Goal: Transaction & Acquisition: Purchase product/service

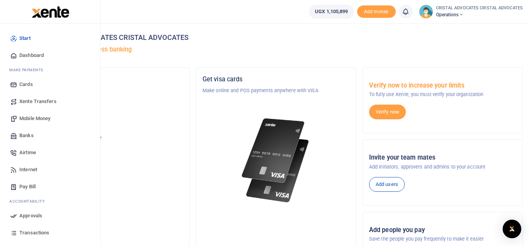
click at [39, 119] on span "Mobile Money" at bounding box center [34, 119] width 31 height 8
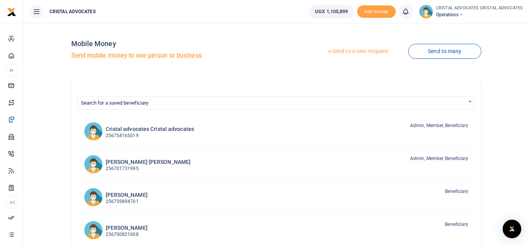
click at [356, 52] on link "Send to a new recipient" at bounding box center [357, 52] width 101 height 14
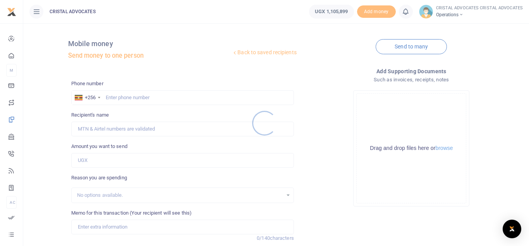
click at [356, 52] on div at bounding box center [264, 123] width 529 height 246
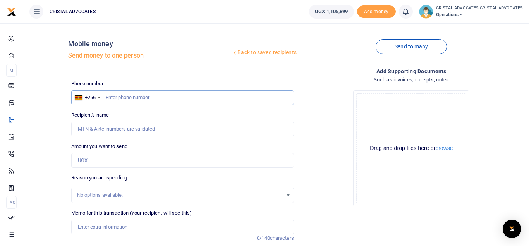
click at [128, 93] on input "text" at bounding box center [182, 97] width 223 height 15
type input "742193351"
click at [106, 158] on input "Amount you want to send" at bounding box center [182, 160] width 223 height 15
type input "Beatrice Tuhaise"
click at [103, 153] on input "Amount you want to send" at bounding box center [182, 160] width 223 height 15
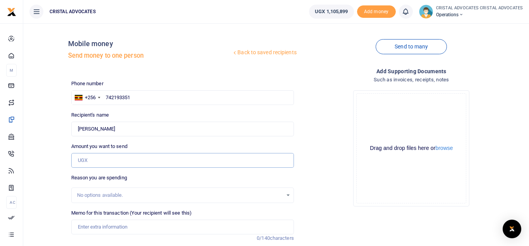
click at [103, 153] on input "Amount you want to send" at bounding box center [182, 160] width 223 height 15
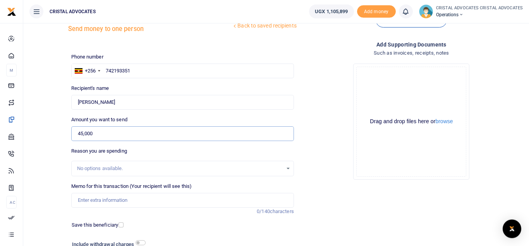
scroll to position [28, 0]
type input "45,000"
click at [141, 242] on input "checkbox" at bounding box center [141, 241] width 10 height 5
checkbox input "true"
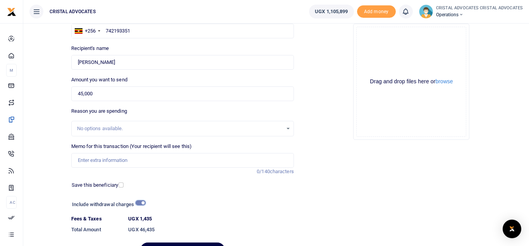
scroll to position [67, 0]
drag, startPoint x: 253, startPoint y: 116, endPoint x: 234, endPoint y: 172, distance: 59.3
click at [234, 172] on div "Phone number +256 Uganda +256 742193351 Phone is required. Recipient's name Fou…" at bounding box center [182, 137] width 229 height 251
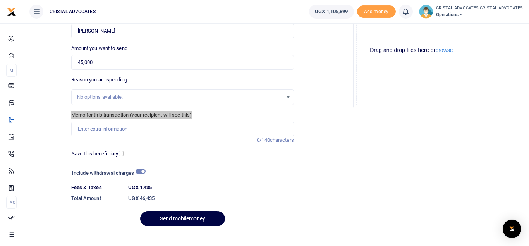
scroll to position [106, 0]
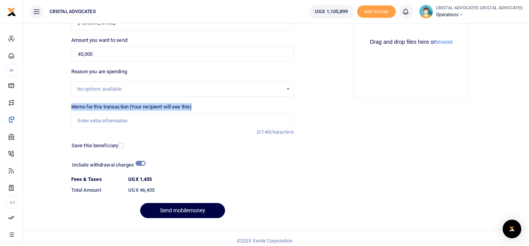
click at [484, 64] on div "Drop your files here Drag and drop files here or browse Powered by Uppy" at bounding box center [411, 42] width 223 height 129
